Goal: Task Accomplishment & Management: Manage account settings

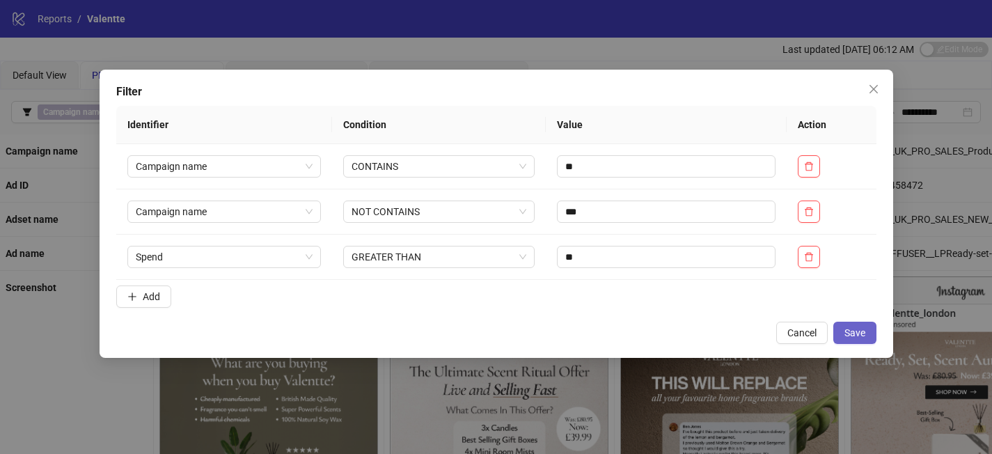
click at [874, 342] on button "Save" at bounding box center [854, 333] width 43 height 22
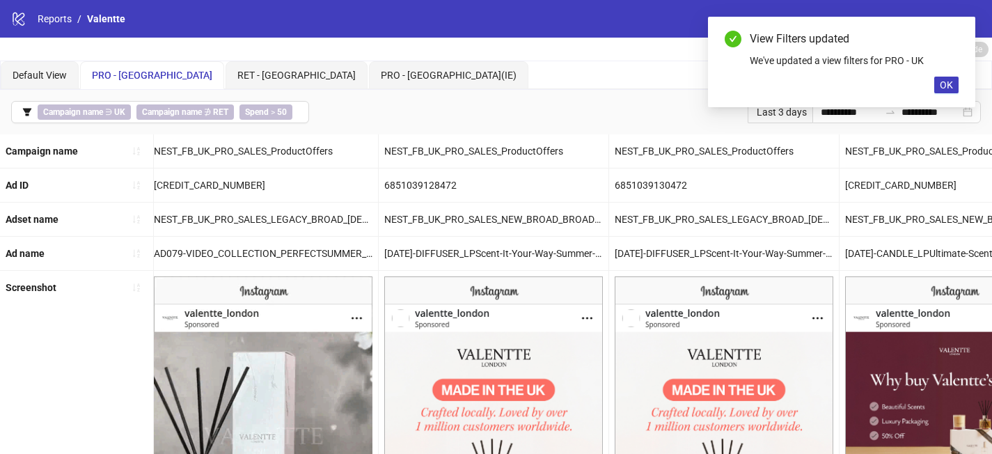
click at [791, 118] on div "Last 3 days" at bounding box center [780, 112] width 65 height 22
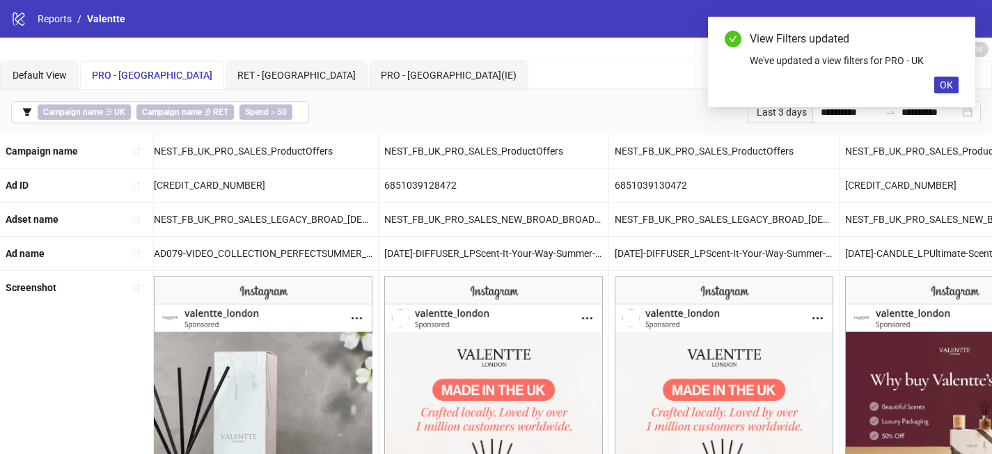
click at [823, 107] on div "View Filters updated We've updated a view filters for PRO - UK OK" at bounding box center [841, 62] width 267 height 90
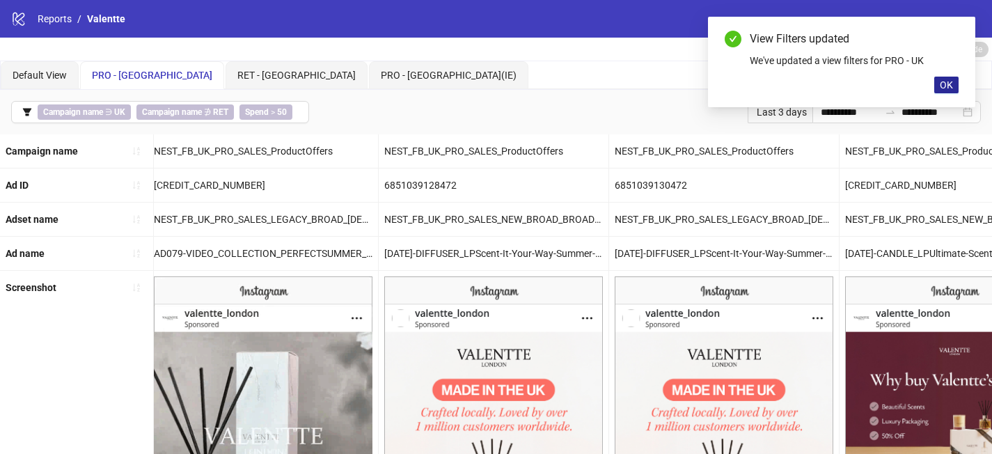
click at [948, 88] on span "OK" at bounding box center [946, 84] width 13 height 11
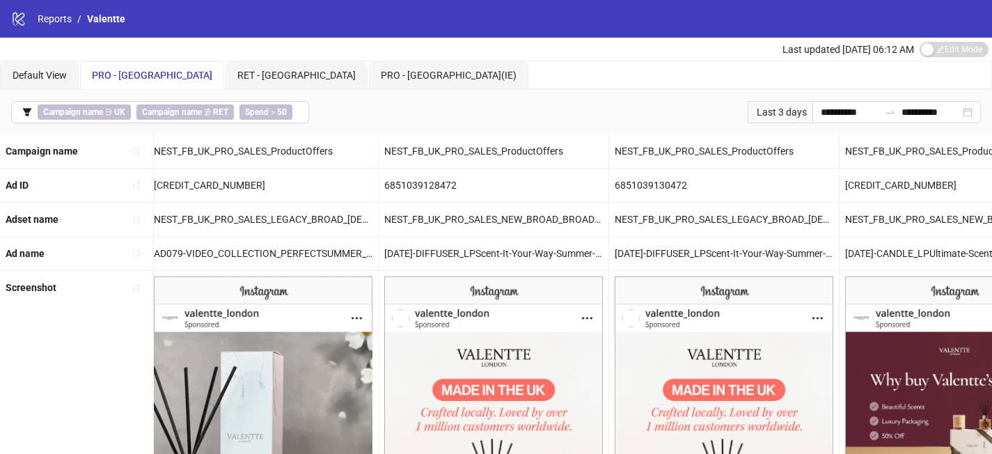
click at [790, 109] on div "Last 3 days" at bounding box center [780, 112] width 65 height 22
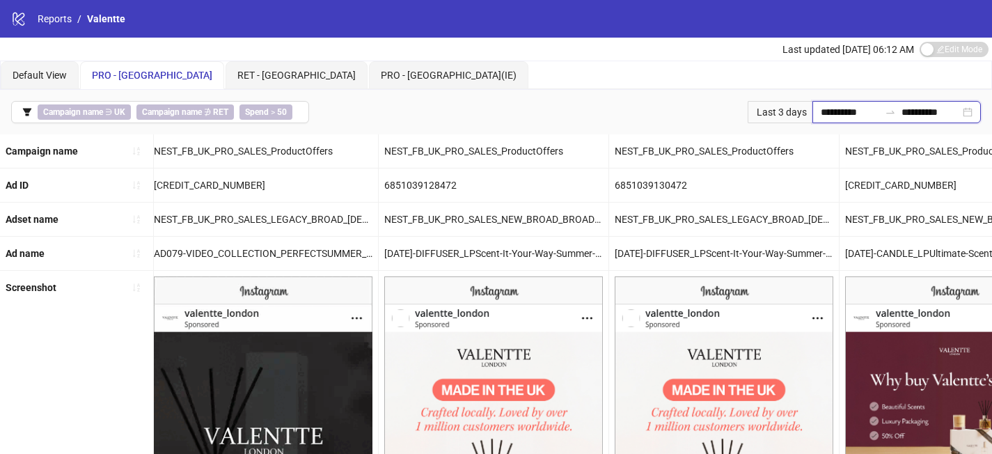
click at [821, 116] on input "**********" at bounding box center [850, 111] width 58 height 15
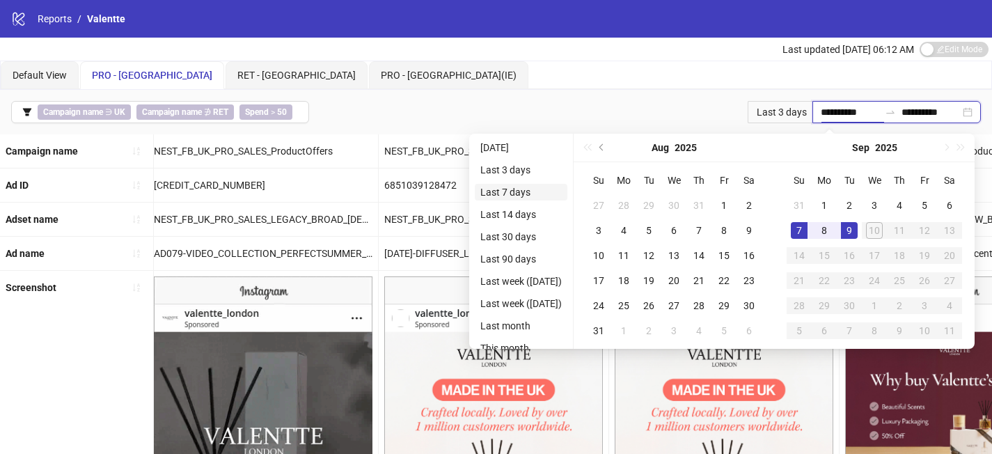
type input "**********"
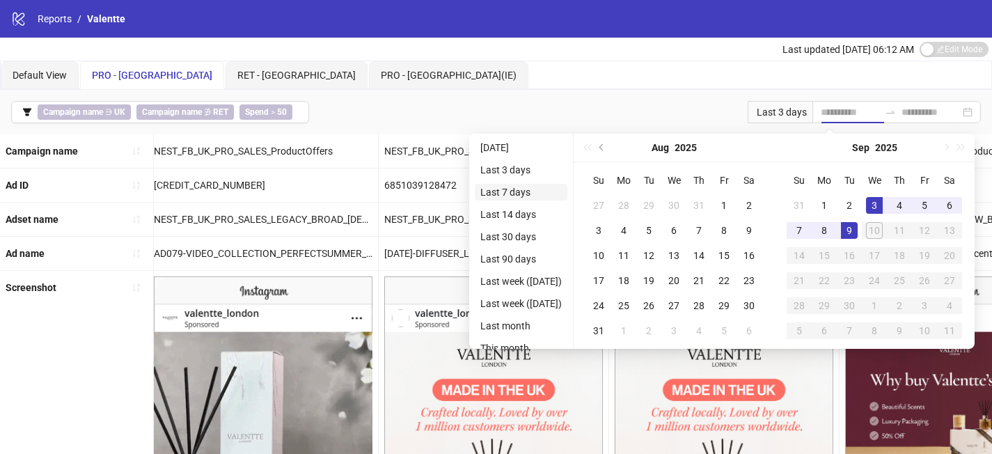
click at [537, 194] on li "Last 7 days" at bounding box center [521, 192] width 93 height 17
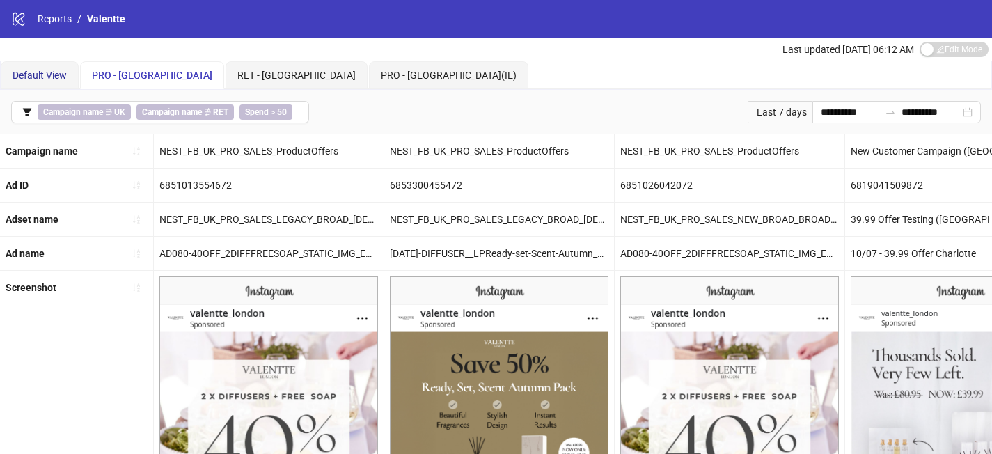
click at [57, 74] on span "Default View" at bounding box center [40, 75] width 54 height 11
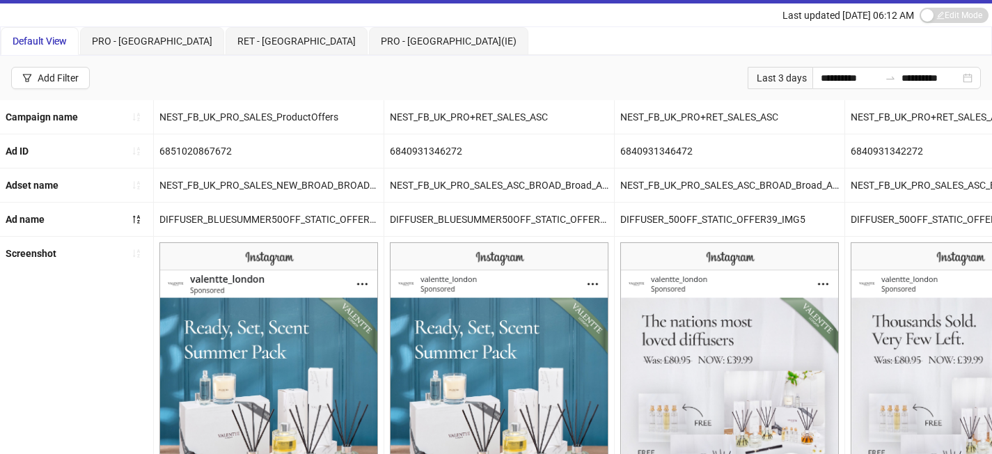
scroll to position [37, 0]
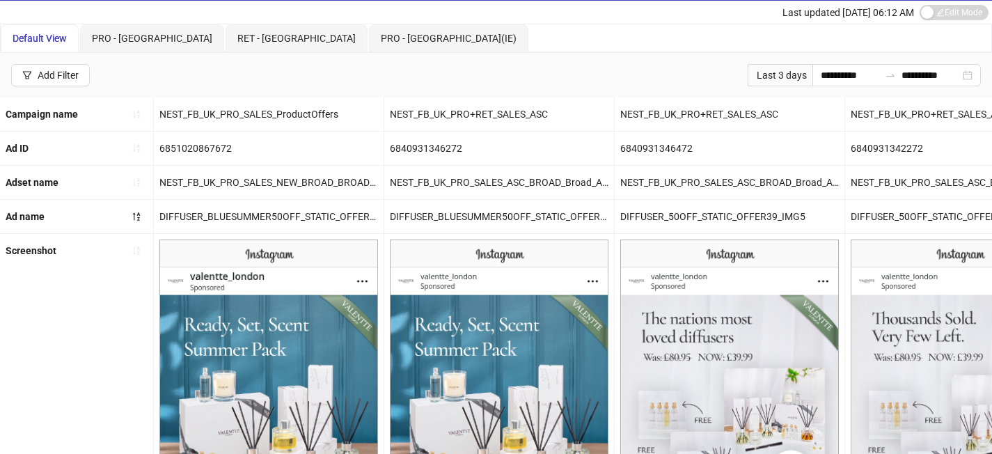
click at [791, 78] on div "Last 3 days" at bounding box center [780, 75] width 65 height 22
click at [821, 78] on input "**********" at bounding box center [850, 75] width 58 height 15
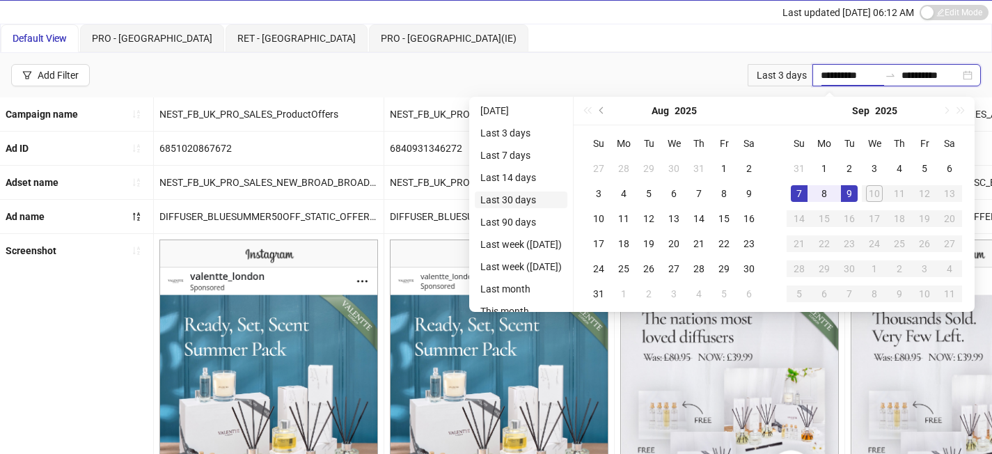
type input "**********"
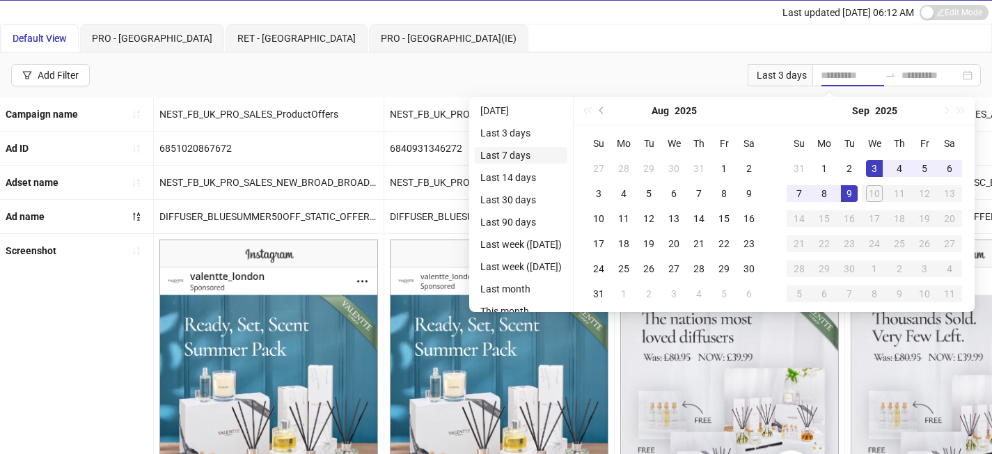
click at [512, 161] on li "Last 7 days" at bounding box center [521, 155] width 93 height 17
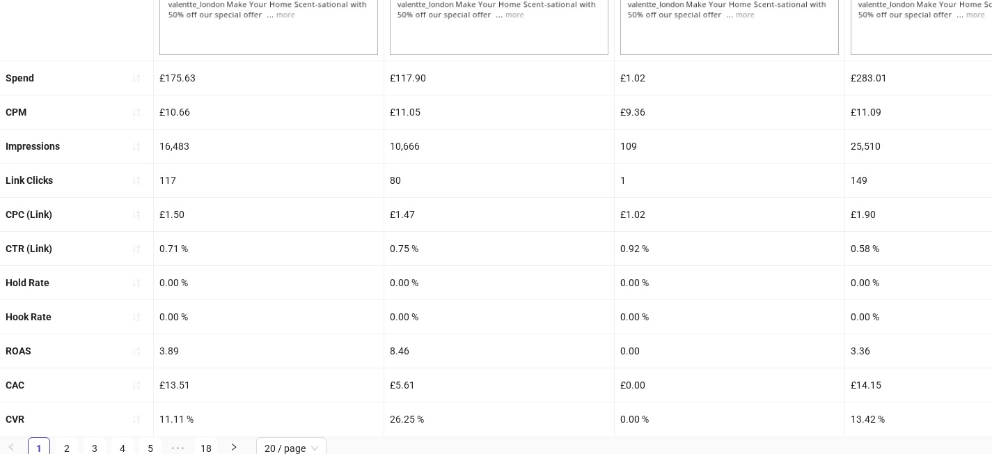
scroll to position [609, 0]
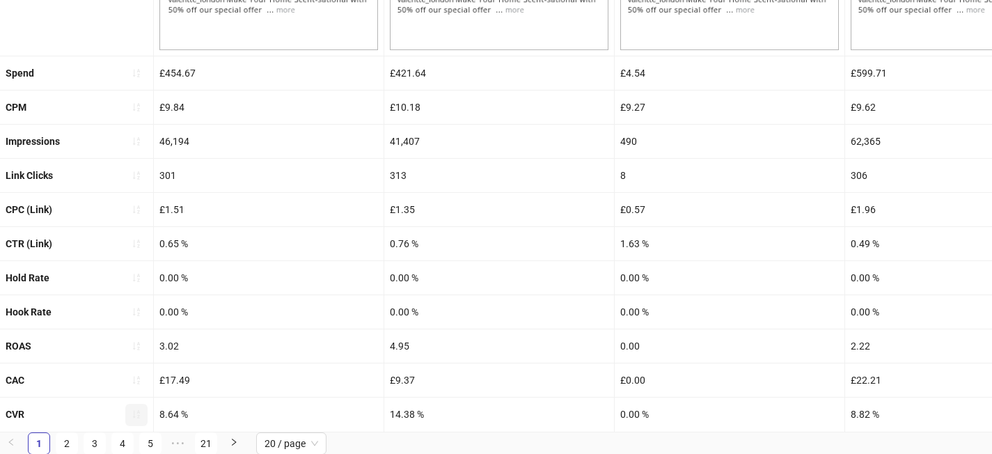
click at [140, 411] on icon "sort-ascending" at bounding box center [137, 414] width 10 height 10
click at [140, 411] on icon "loading" at bounding box center [137, 414] width 10 height 10
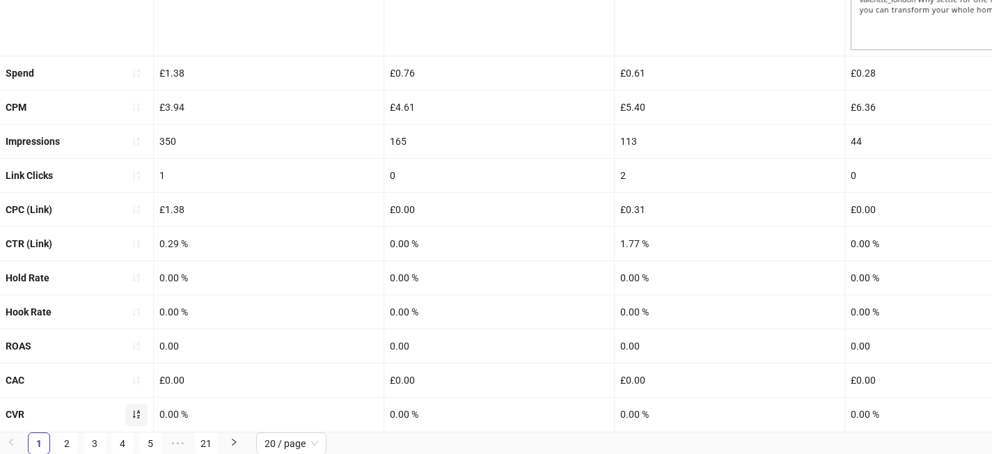
click at [135, 420] on button "button" at bounding box center [136, 415] width 22 height 22
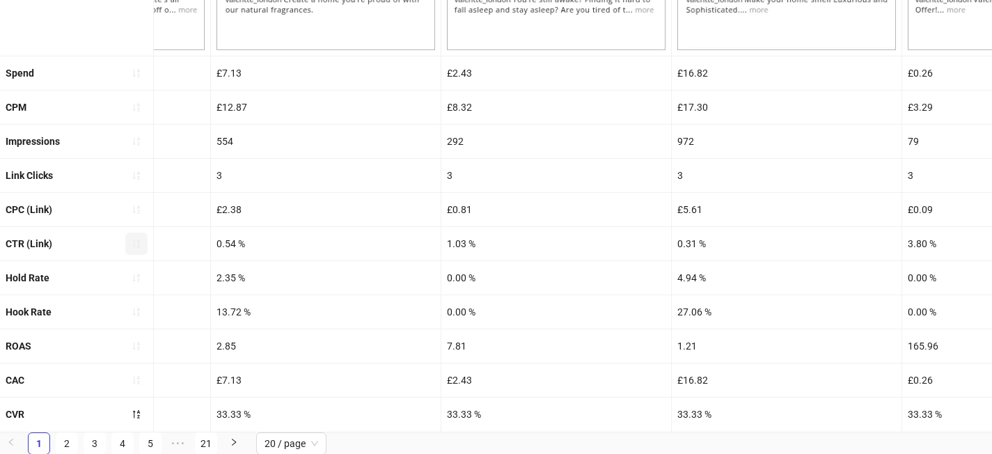
click at [139, 245] on icon "sort-ascending" at bounding box center [137, 244] width 10 height 10
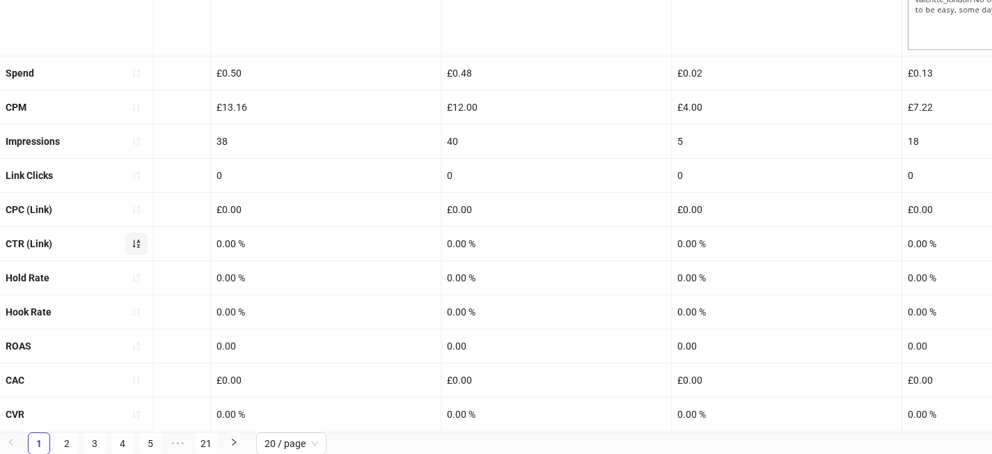
click at [137, 244] on icon "sort-ascending" at bounding box center [136, 243] width 7 height 8
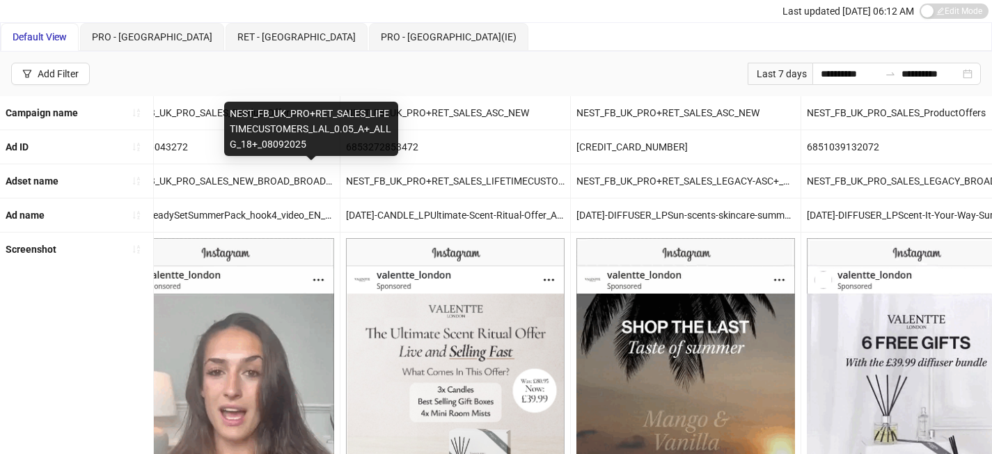
scroll to position [0, 0]
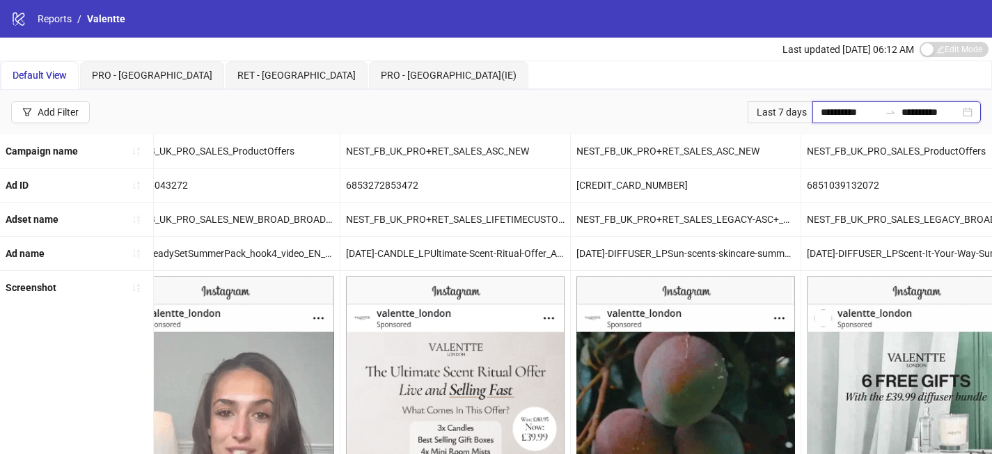
click at [821, 117] on input "**********" at bounding box center [850, 111] width 58 height 15
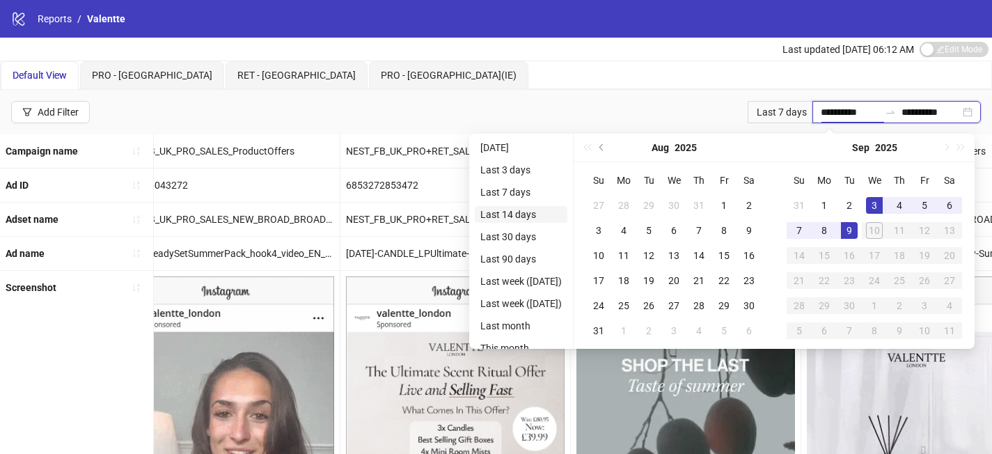
type input "**********"
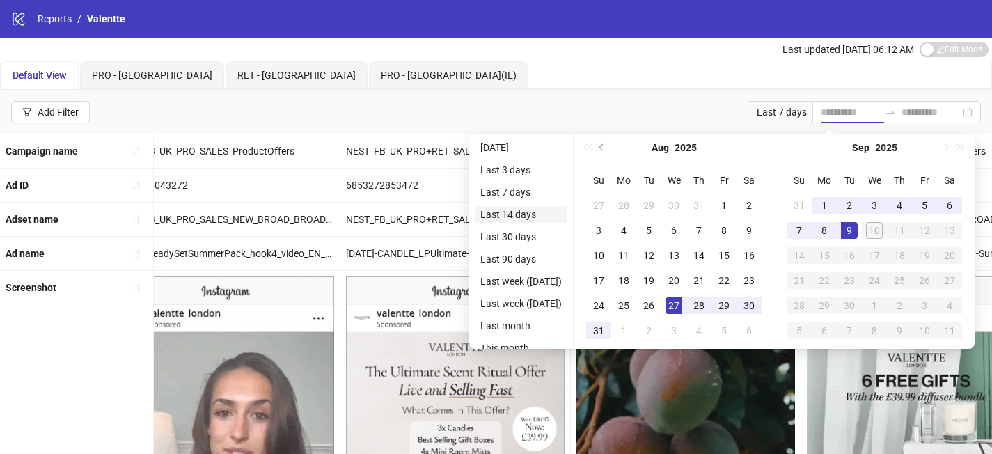
click at [553, 215] on li "Last 14 days" at bounding box center [521, 214] width 93 height 17
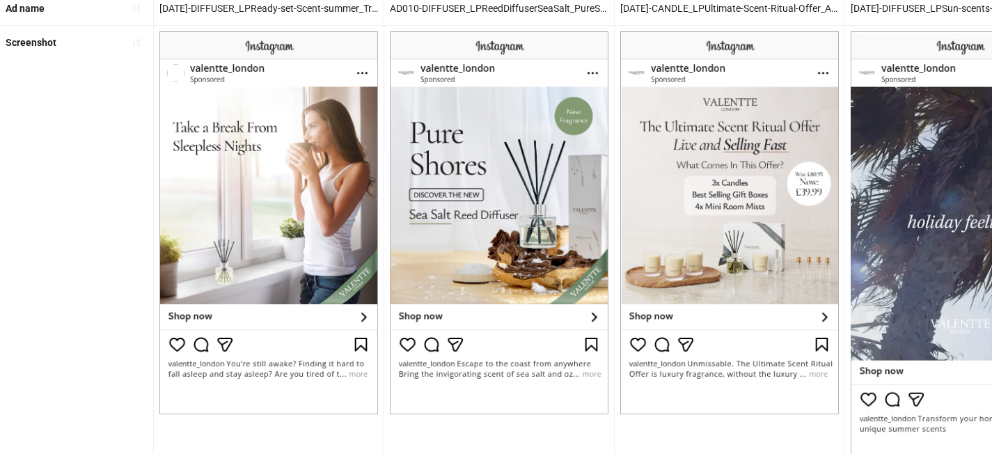
scroll to position [656, 0]
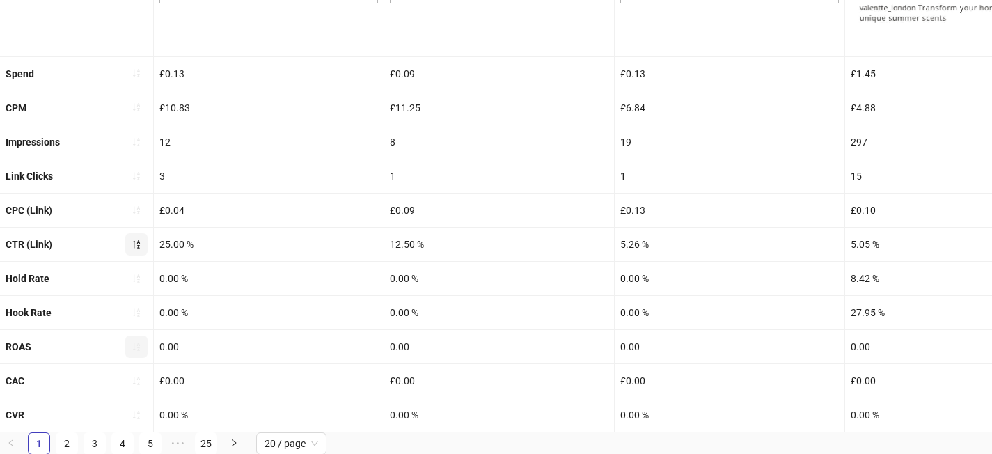
click at [136, 350] on span "button" at bounding box center [137, 346] width 10 height 11
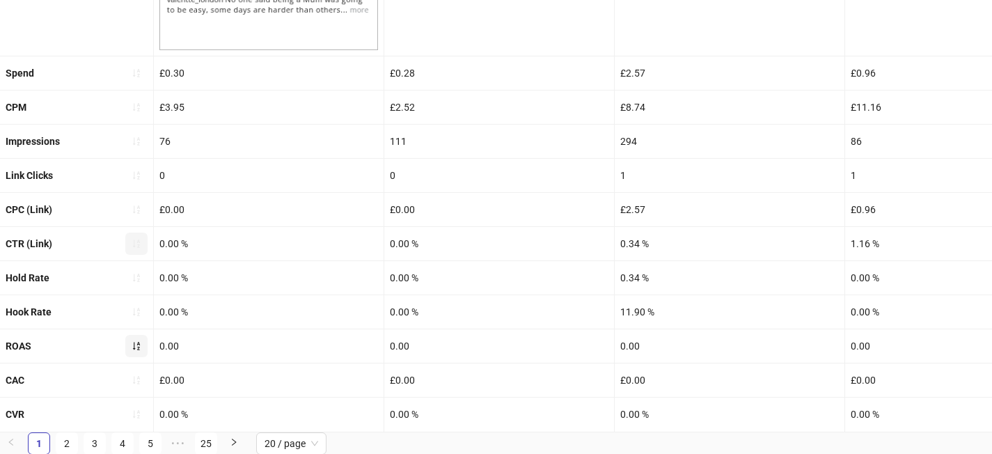
click at [136, 349] on icon "sort-ascending" at bounding box center [137, 346] width 10 height 10
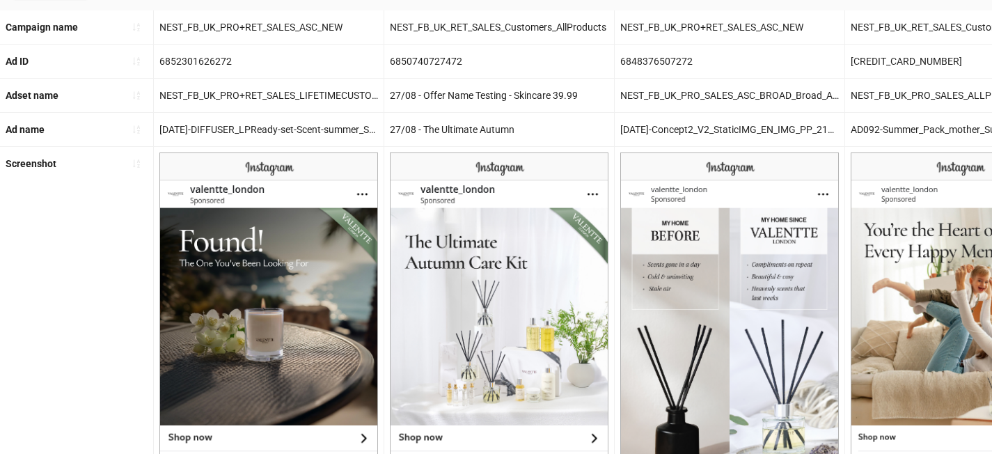
scroll to position [0, 0]
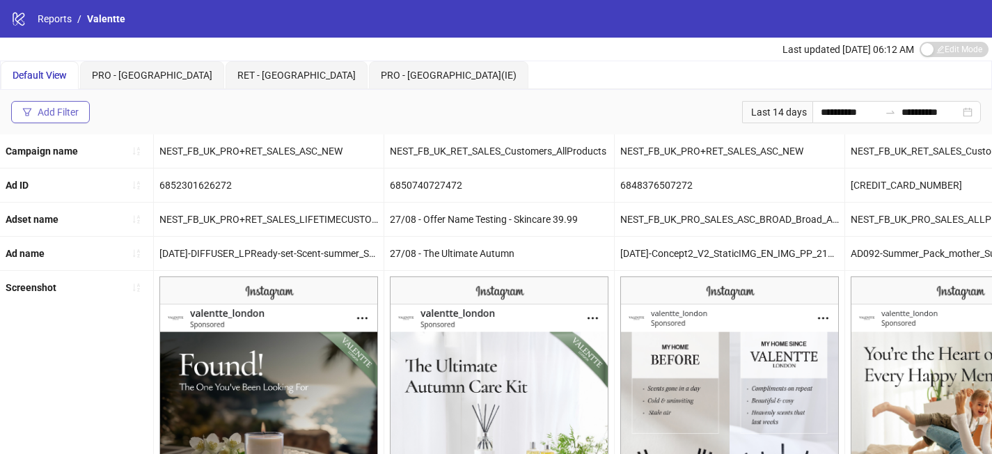
click at [74, 111] on div "Add Filter" at bounding box center [58, 111] width 41 height 11
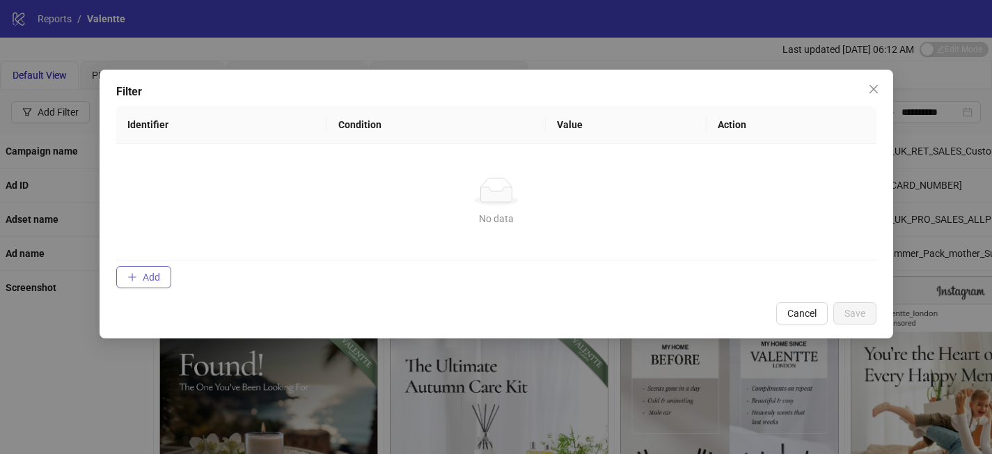
click at [141, 271] on button "Add" at bounding box center [143, 277] width 55 height 22
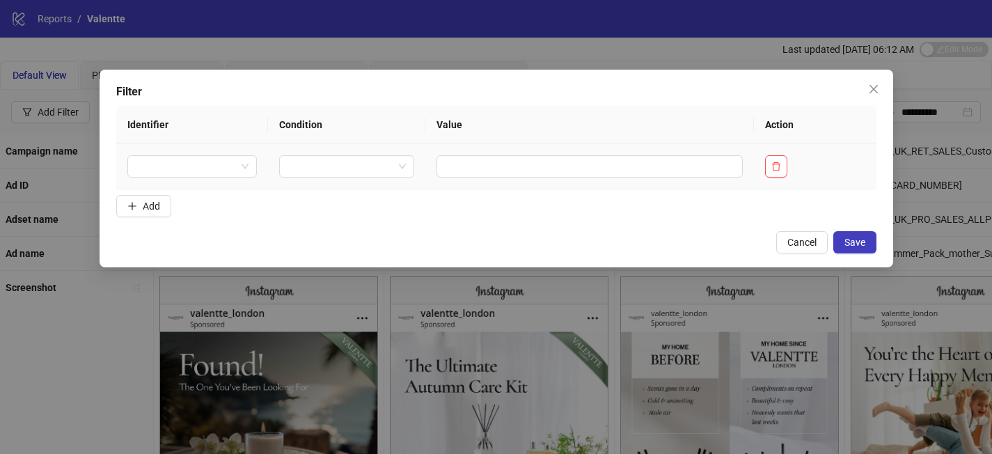
click at [182, 152] on td at bounding box center [192, 166] width 152 height 45
click at [182, 161] on input "search" at bounding box center [186, 166] width 101 height 21
type input "***"
click at [191, 192] on div "Spend" at bounding box center [191, 194] width 104 height 15
click at [325, 178] on td at bounding box center [372, 166] width 150 height 45
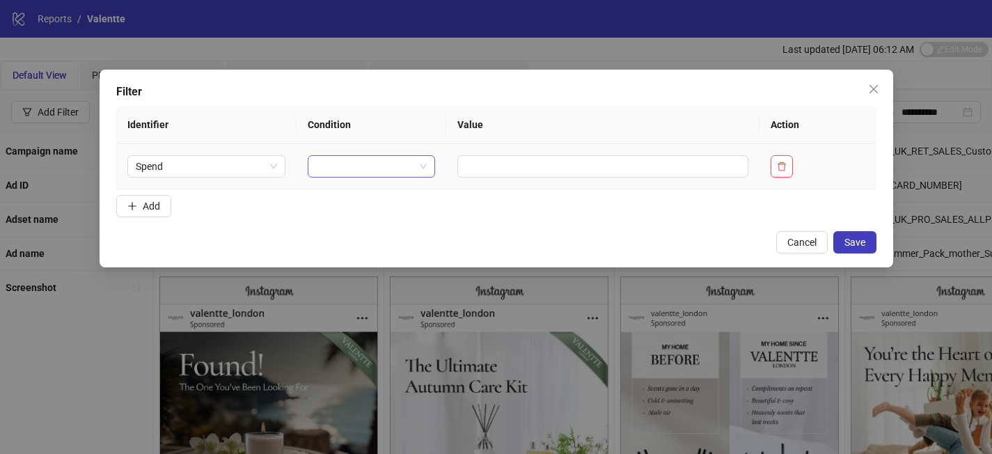
click at [342, 165] on input "search" at bounding box center [365, 166] width 99 height 21
click at [390, 233] on div "GREATER THAN" at bounding box center [368, 238] width 102 height 15
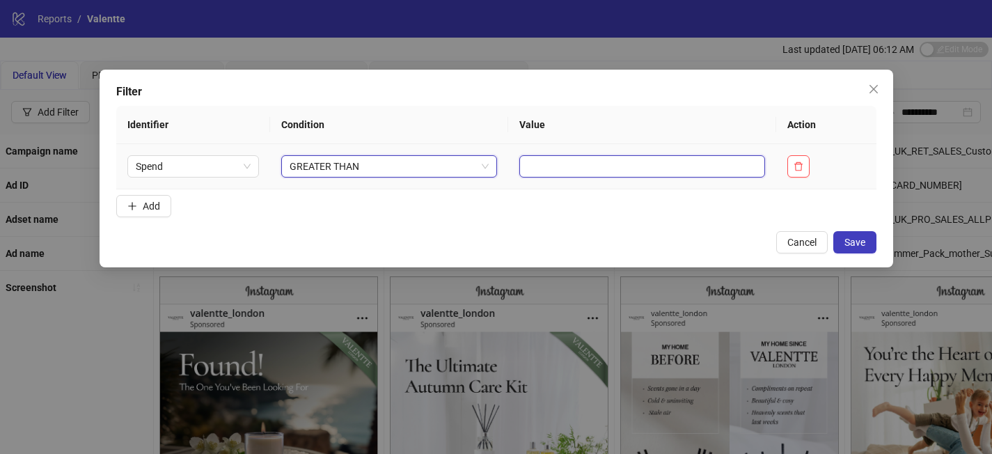
click at [530, 164] on input "text" at bounding box center [642, 166] width 246 height 22
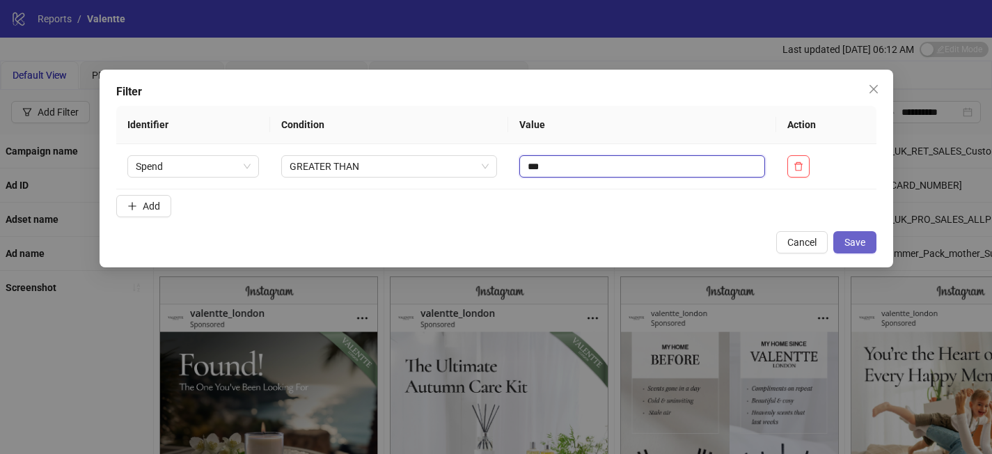
type input "***"
click at [855, 243] on span "Save" at bounding box center [854, 242] width 21 height 11
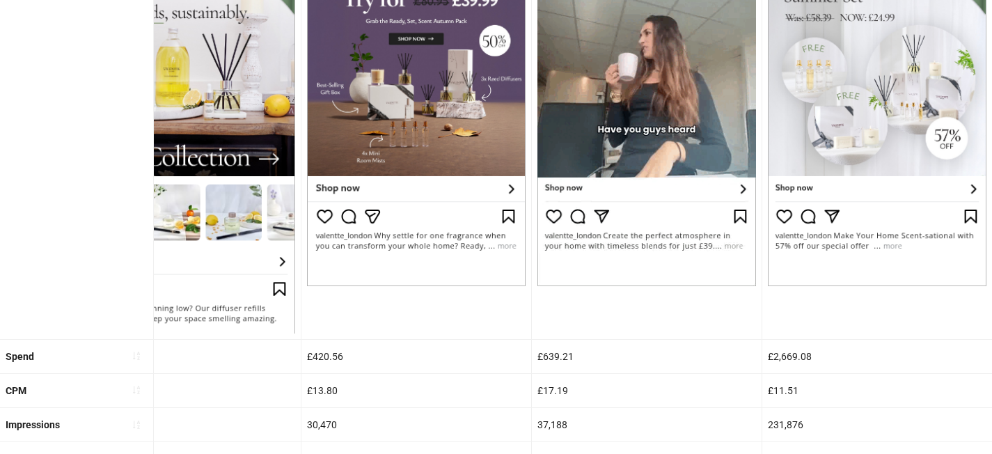
scroll to position [656, 0]
